Goal: Book appointment/travel/reservation

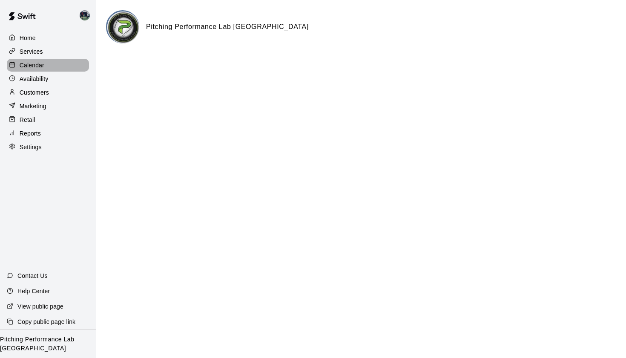
click at [34, 64] on p "Calendar" at bounding box center [32, 65] width 25 height 9
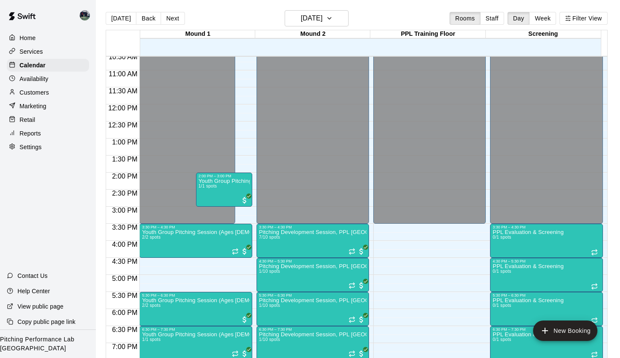
scroll to position [507, 0]
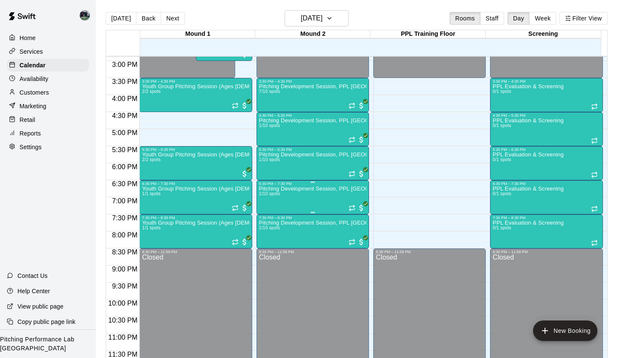
click at [304, 195] on div "Pitching Development Session, PPL [GEOGRAPHIC_DATA] (Ages [DEMOGRAPHIC_DATA]+) …" at bounding box center [312, 365] width 107 height 358
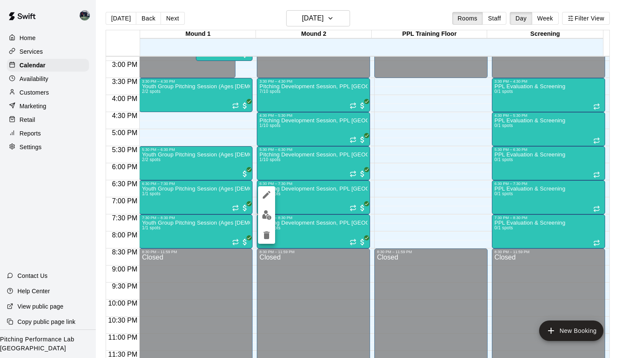
click at [269, 212] on img "edit" at bounding box center [267, 215] width 10 height 10
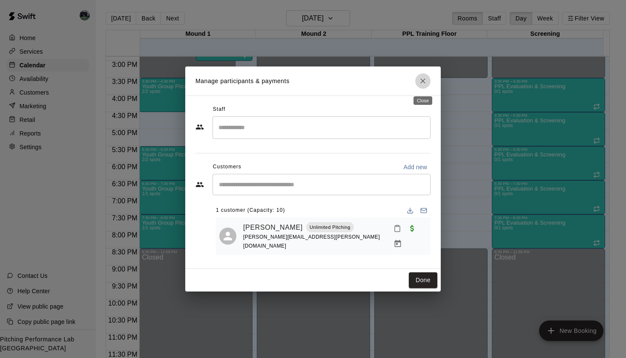
click at [426, 82] on icon "Close" at bounding box center [423, 81] width 9 height 9
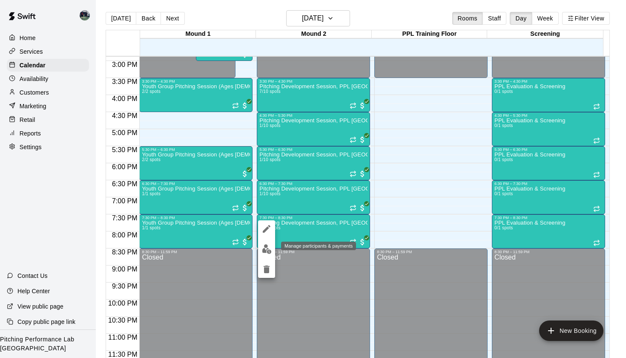
click at [269, 250] on img "edit" at bounding box center [267, 249] width 10 height 10
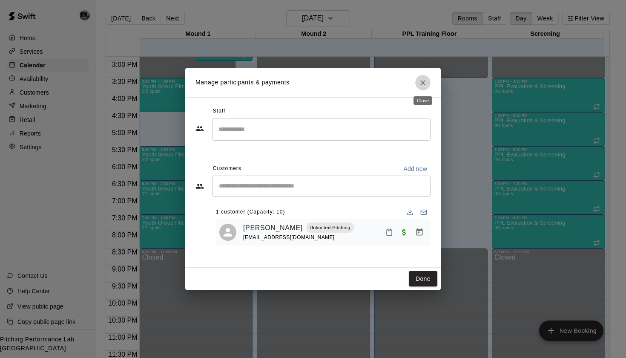
click at [423, 83] on icon "Close" at bounding box center [422, 82] width 5 height 5
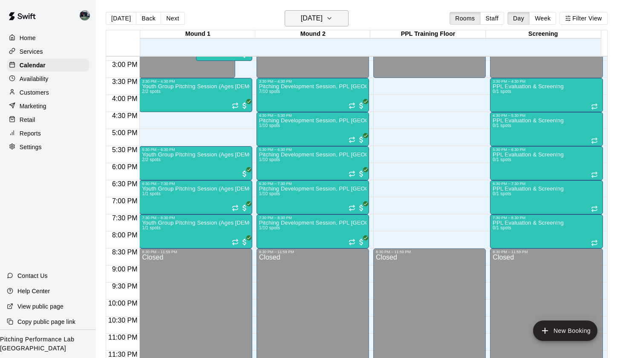
click at [333, 18] on icon "button" at bounding box center [329, 18] width 7 height 10
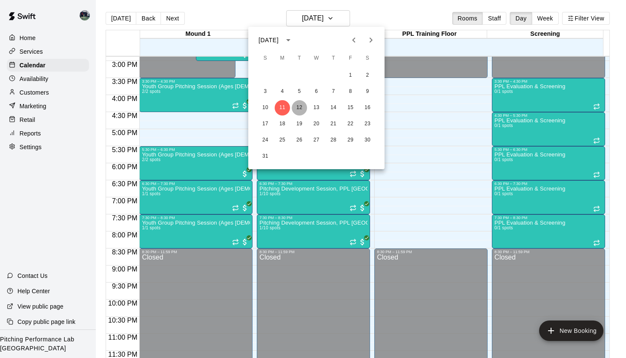
click at [298, 106] on button "12" at bounding box center [299, 107] width 15 height 15
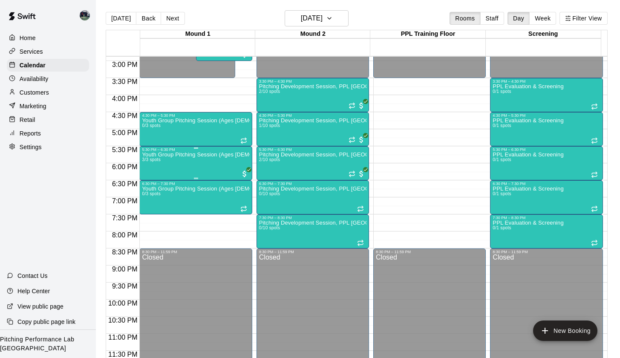
click at [200, 171] on div "Youth Group Pitching Session (Ages [DEMOGRAPHIC_DATA] and Under) 3/3 spots" at bounding box center [195, 331] width 107 height 358
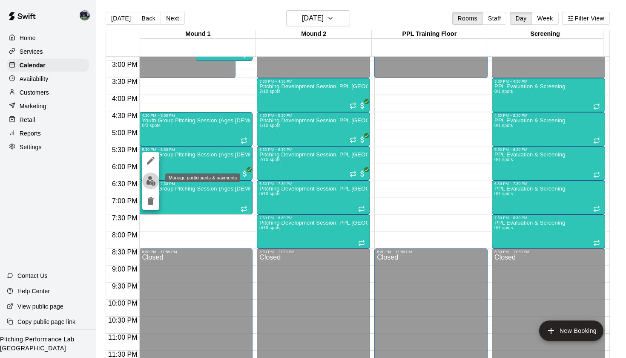
click at [155, 181] on img "edit" at bounding box center [151, 181] width 10 height 10
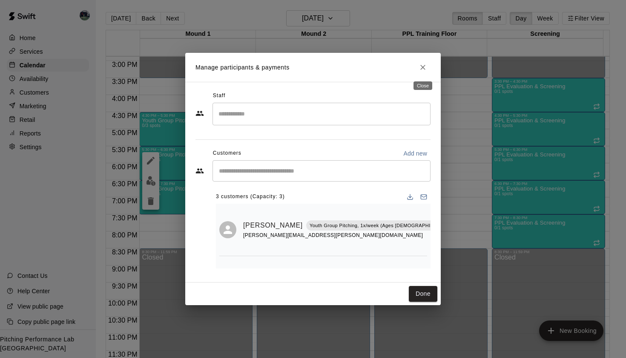
click at [424, 68] on icon "Close" at bounding box center [422, 67] width 5 height 5
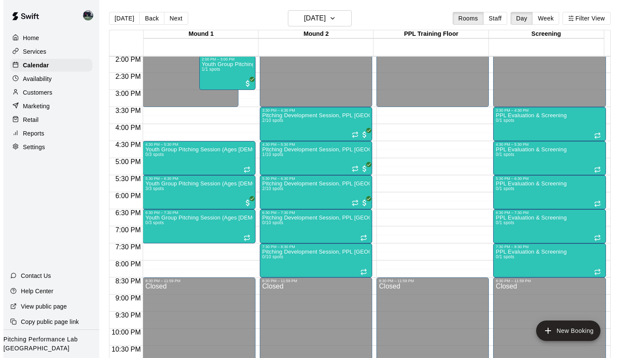
scroll to position [490, 0]
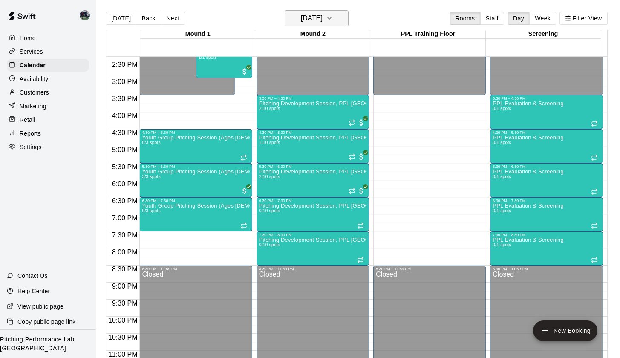
click at [333, 19] on icon "button" at bounding box center [329, 18] width 7 height 10
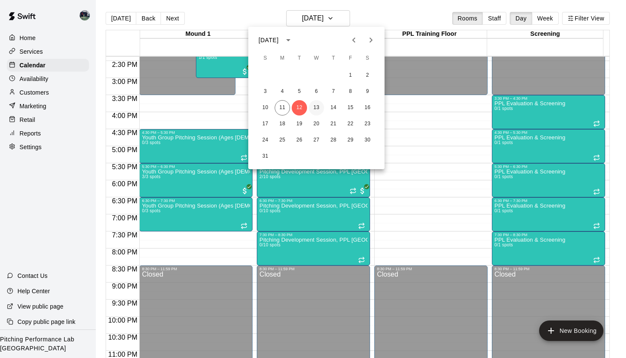
click at [317, 108] on button "13" at bounding box center [316, 107] width 15 height 15
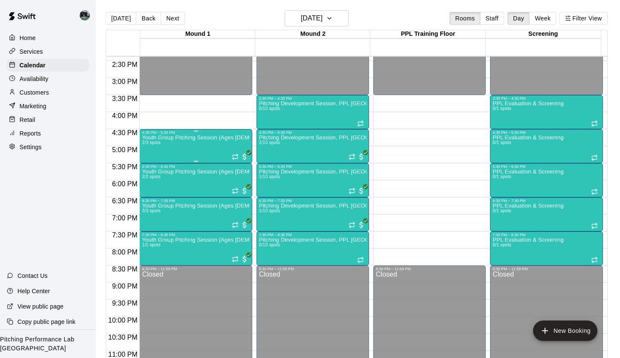
click at [216, 152] on div "Youth Group Pitching Session (Ages [DEMOGRAPHIC_DATA] and Under) 2/3 spots" at bounding box center [195, 314] width 107 height 358
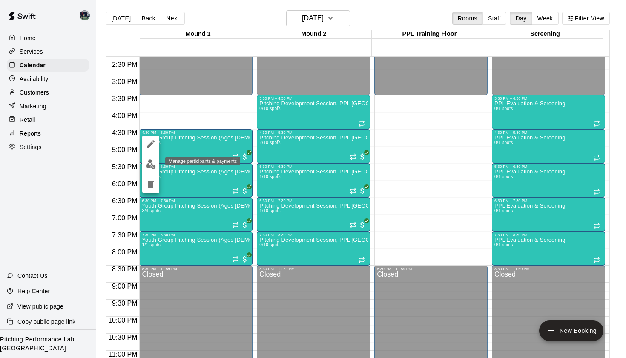
click at [152, 164] on img "edit" at bounding box center [151, 164] width 10 height 10
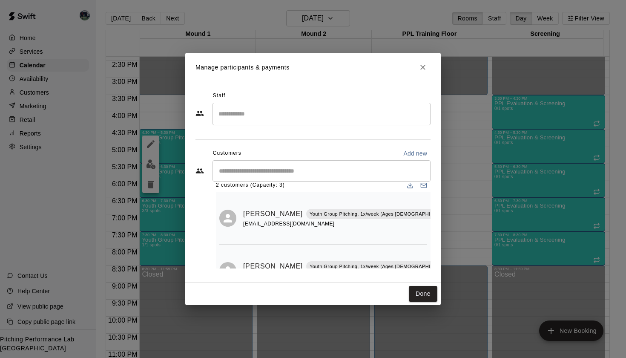
scroll to position [0, 0]
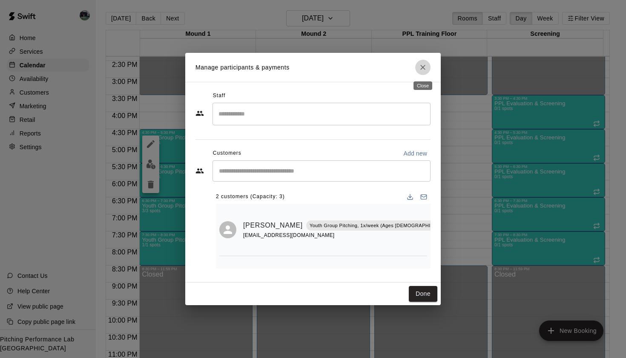
click at [425, 69] on icon "Close" at bounding box center [423, 67] width 9 height 9
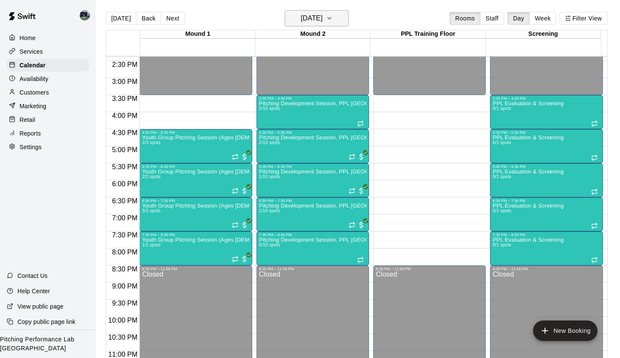
click at [333, 17] on icon "button" at bounding box center [329, 18] width 7 height 10
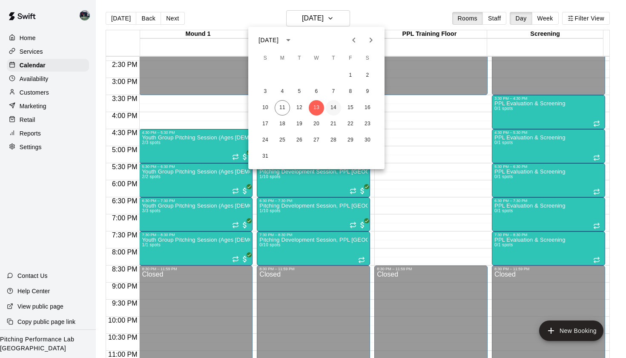
click at [331, 106] on button "14" at bounding box center [333, 107] width 15 height 15
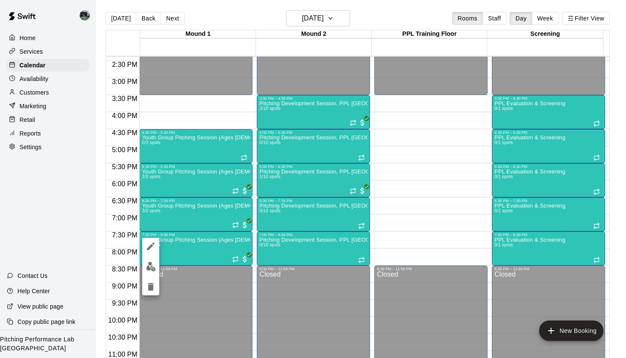
click at [153, 264] on img "edit" at bounding box center [151, 266] width 10 height 10
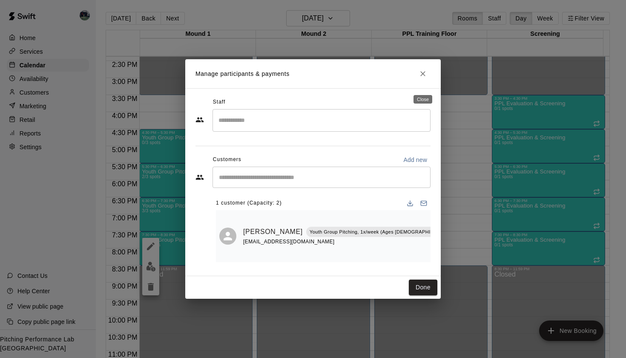
click at [422, 78] on icon "Close" at bounding box center [423, 73] width 9 height 9
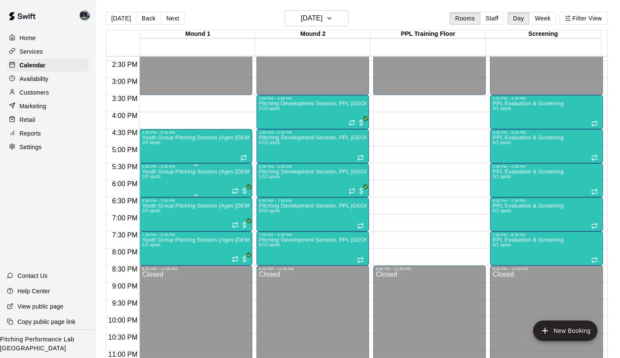
click at [182, 178] on div "Youth Group Pitching Session (Ages [DEMOGRAPHIC_DATA] and Under) 2/3 spots" at bounding box center [195, 348] width 107 height 358
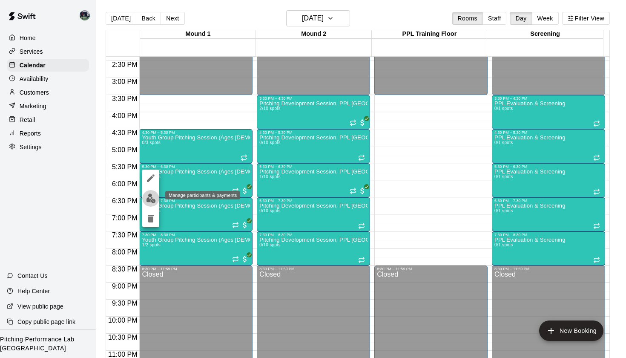
click at [149, 196] on img "edit" at bounding box center [151, 198] width 10 height 10
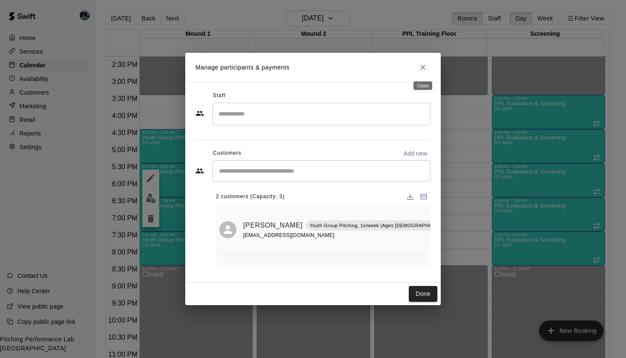
click at [427, 70] on icon "Close" at bounding box center [423, 67] width 9 height 9
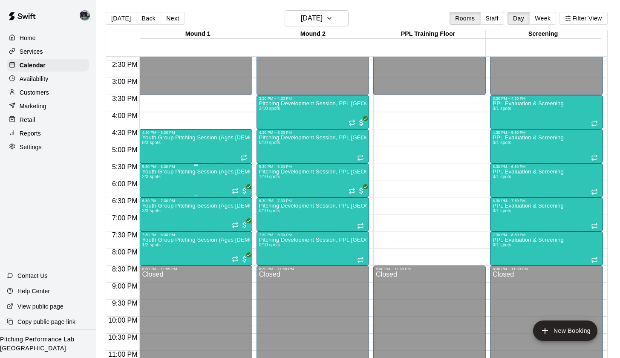
click at [186, 176] on div "Youth Group Pitching Session (Ages [DEMOGRAPHIC_DATA] and Under) 2/3 spots" at bounding box center [195, 348] width 107 height 358
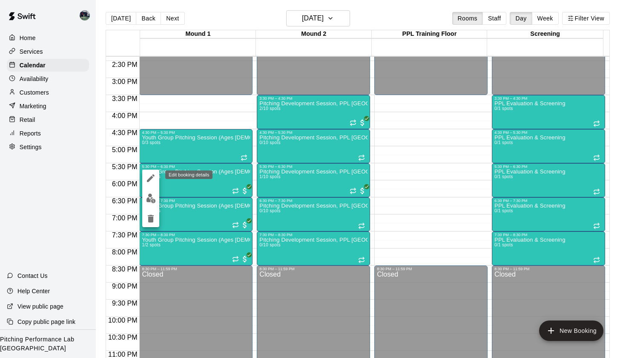
click at [150, 178] on icon "edit" at bounding box center [151, 178] width 8 height 8
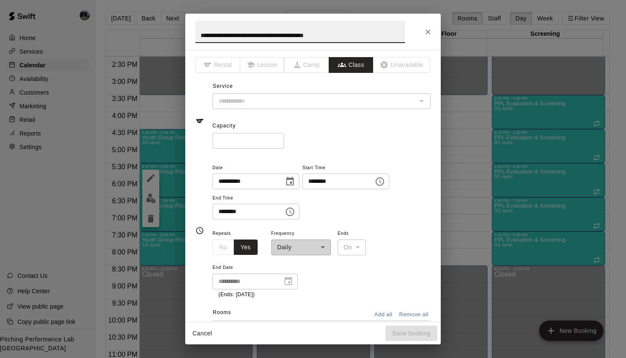
type input "**********"
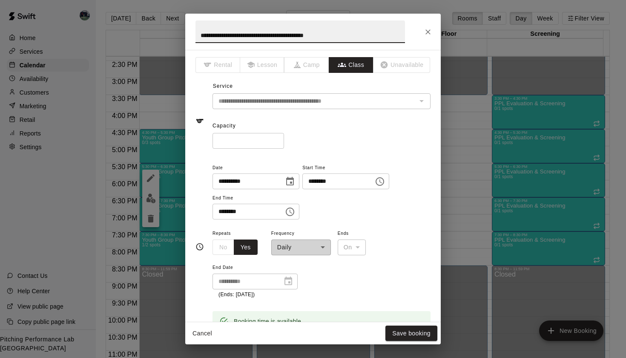
type input "*"
click at [280, 143] on input "*" at bounding box center [248, 141] width 72 height 16
click at [400, 330] on button "Save booking" at bounding box center [411, 333] width 52 height 16
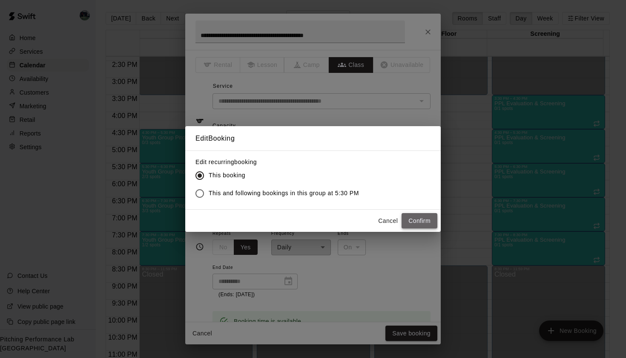
click at [417, 225] on button "Confirm" at bounding box center [420, 221] width 36 height 16
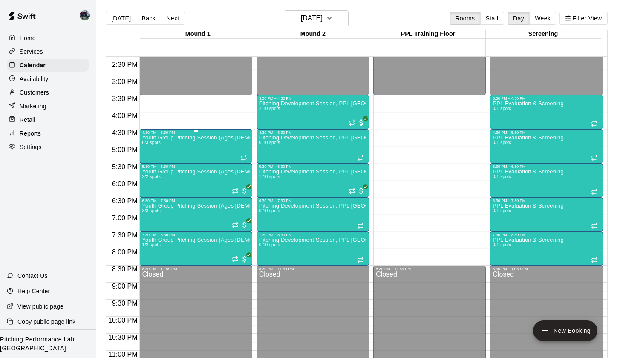
click at [171, 146] on div "Youth Group Pitching Session (Ages [DEMOGRAPHIC_DATA] and Under) 0/3 spots" at bounding box center [195, 314] width 107 height 358
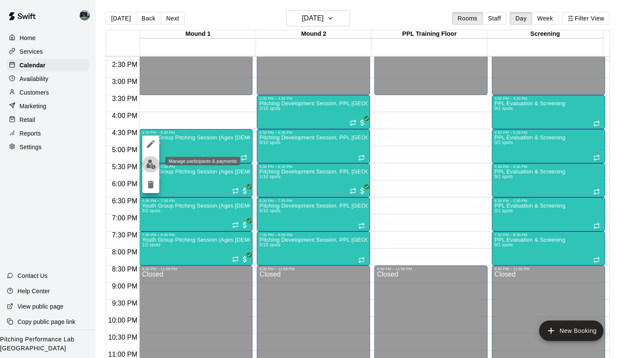
click at [151, 162] on img "edit" at bounding box center [151, 164] width 10 height 10
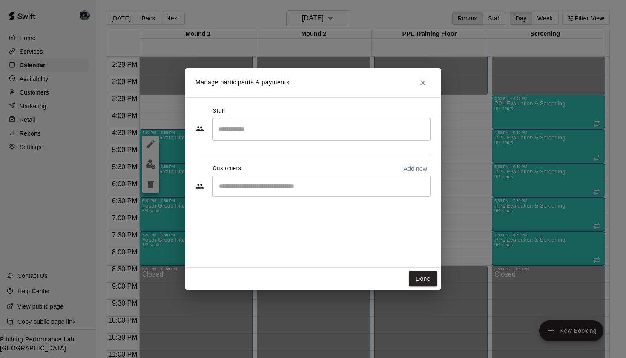
drag, startPoint x: 420, startPoint y: 277, endPoint x: 388, endPoint y: 258, distance: 37.6
click at [420, 277] on button "Done" at bounding box center [423, 279] width 29 height 16
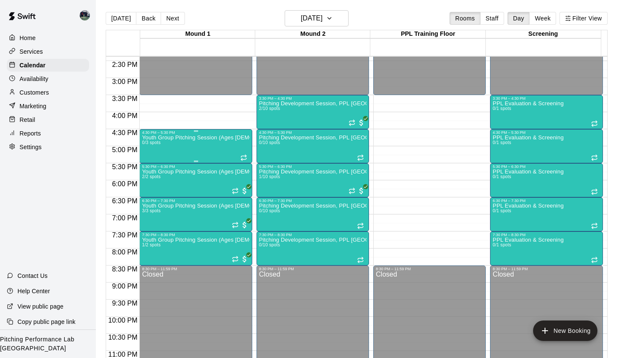
click at [200, 142] on div "Youth Group Pitching Session (Ages [DEMOGRAPHIC_DATA] and Under) 0/3 spots" at bounding box center [195, 314] width 107 height 358
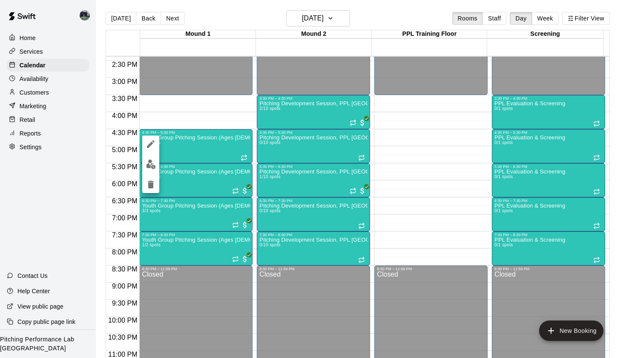
click at [152, 142] on icon "edit" at bounding box center [151, 144] width 8 height 8
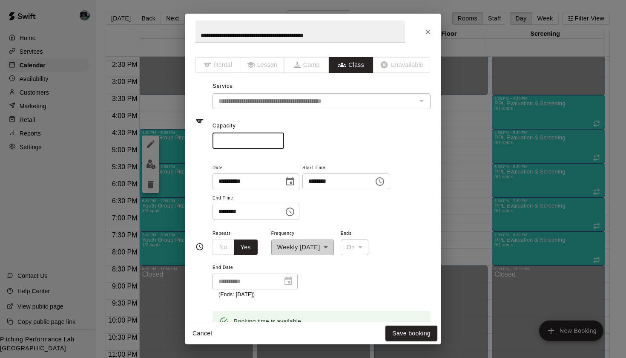
click at [280, 142] on input "*" at bounding box center [248, 141] width 72 height 16
type input "*"
click at [278, 136] on input "*" at bounding box center [248, 141] width 72 height 16
click at [417, 335] on button "Save booking" at bounding box center [411, 333] width 52 height 16
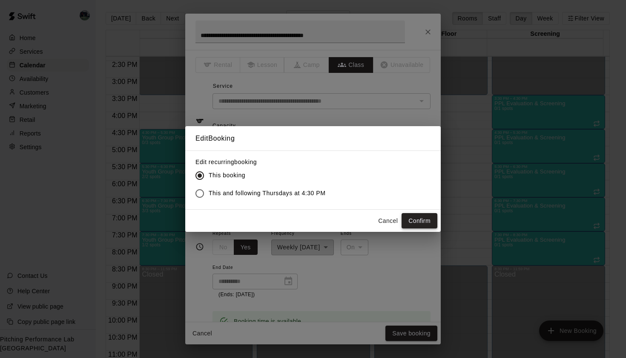
click at [424, 218] on button "Confirm" at bounding box center [420, 221] width 36 height 16
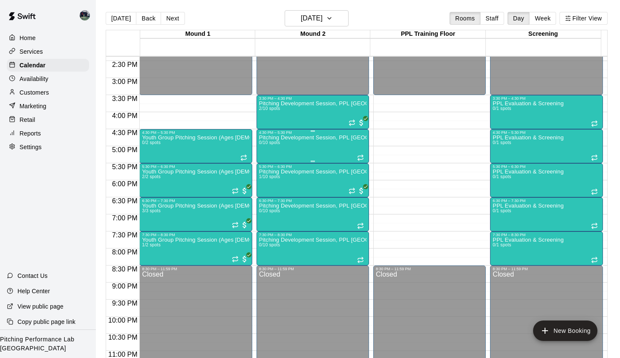
scroll to position [425, 0]
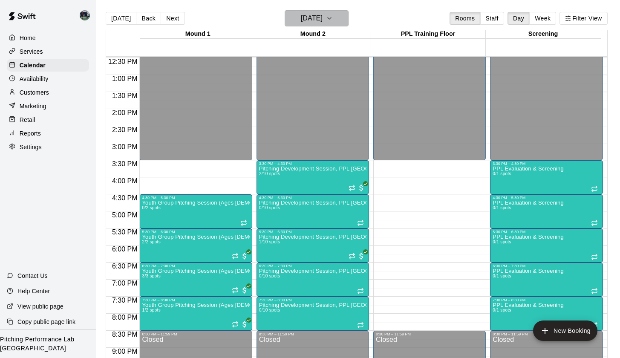
click at [333, 15] on icon "button" at bounding box center [329, 18] width 7 height 10
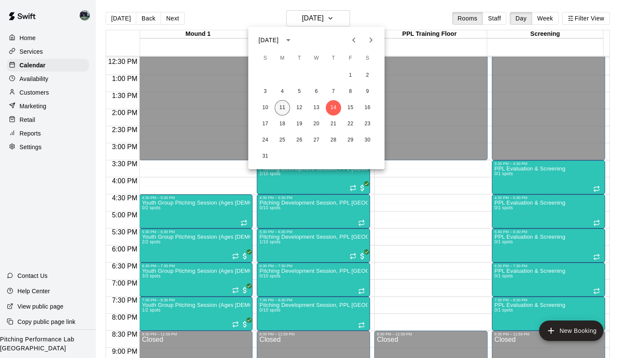
click at [282, 108] on button "11" at bounding box center [282, 107] width 15 height 15
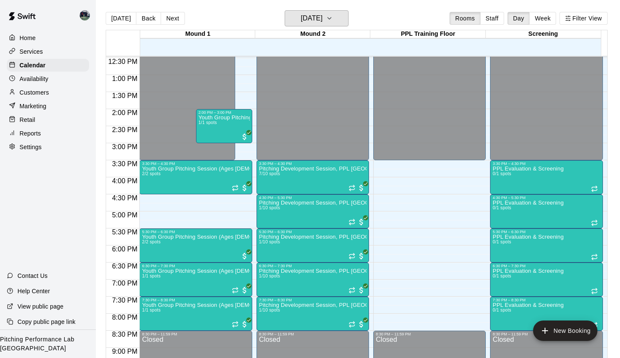
scroll to position [426, 0]
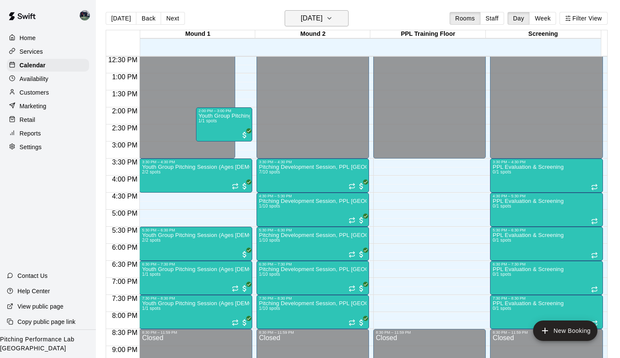
click at [333, 17] on icon "button" at bounding box center [329, 18] width 7 height 10
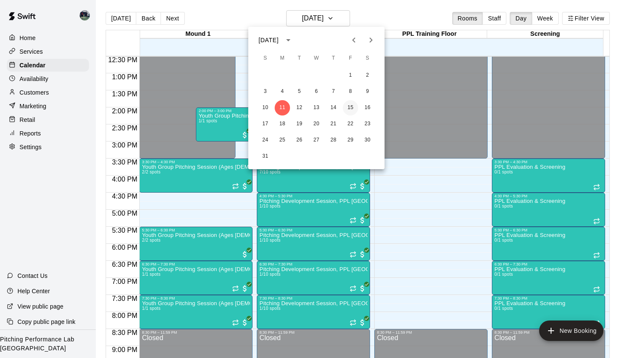
click at [349, 112] on button "15" at bounding box center [350, 107] width 15 height 15
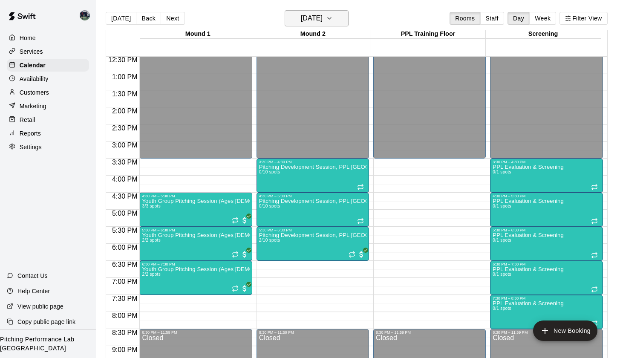
click at [333, 15] on icon "button" at bounding box center [329, 18] width 7 height 10
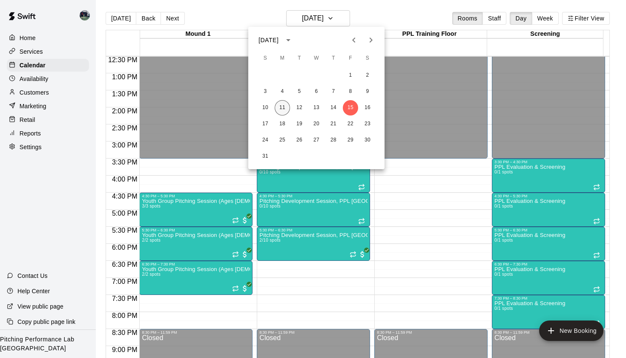
click at [279, 109] on button "11" at bounding box center [282, 107] width 15 height 15
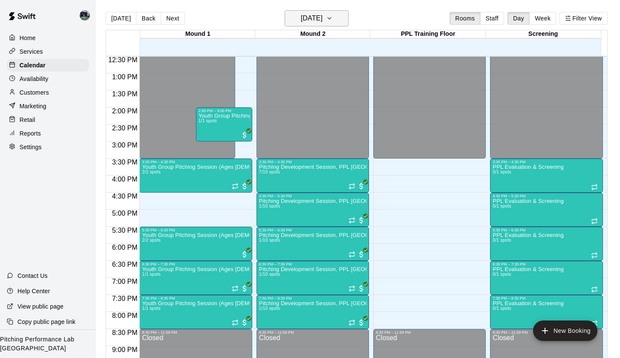
click at [333, 19] on icon "button" at bounding box center [329, 18] width 7 height 10
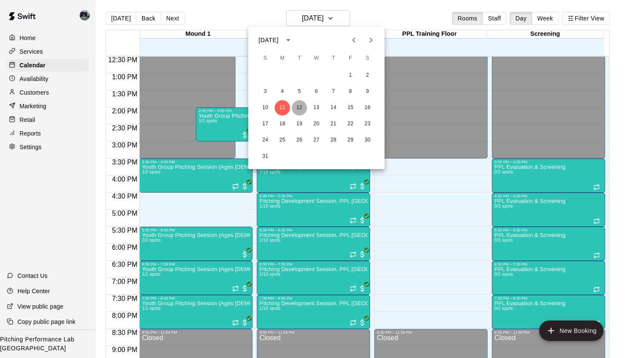
click at [296, 106] on button "12" at bounding box center [299, 107] width 15 height 15
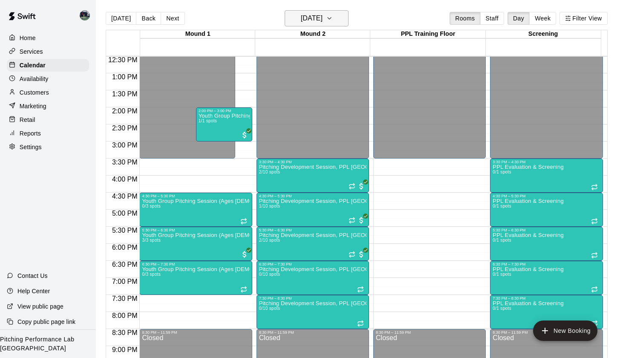
click at [333, 19] on icon "button" at bounding box center [329, 18] width 7 height 10
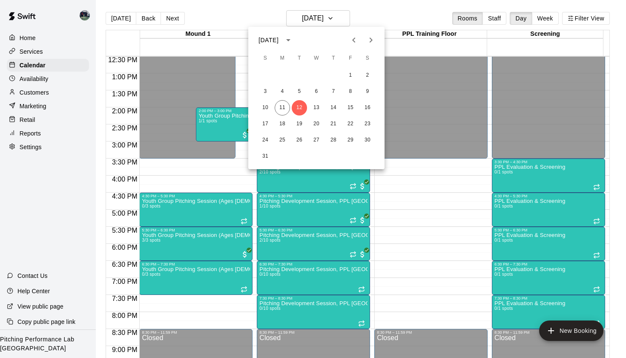
click at [399, 72] on div at bounding box center [313, 179] width 626 height 358
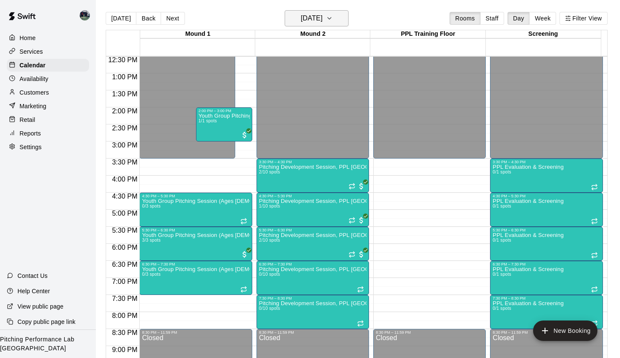
click at [333, 20] on icon "button" at bounding box center [329, 18] width 7 height 10
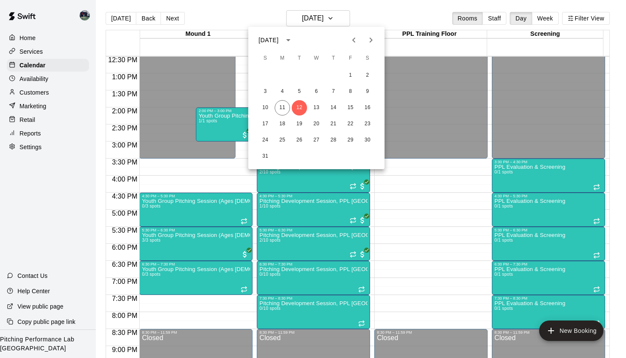
click at [365, 22] on div at bounding box center [313, 179] width 626 height 358
